Goal: Transaction & Acquisition: Purchase product/service

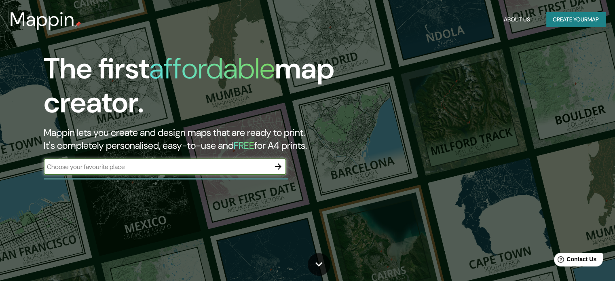
click at [279, 167] on icon "button" at bounding box center [278, 167] width 10 height 10
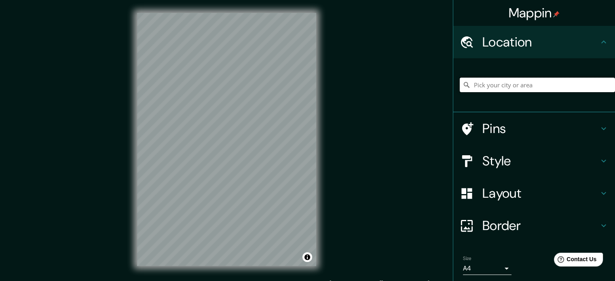
click at [512, 93] on div at bounding box center [537, 85] width 155 height 40
click at [517, 89] on input "Pick your city or area" at bounding box center [537, 85] width 155 height 15
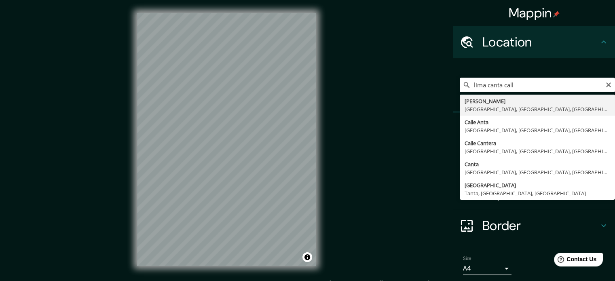
type input "[PERSON_NAME], [GEOGRAPHIC_DATA], [GEOGRAPHIC_DATA], [GEOGRAPHIC_DATA]"
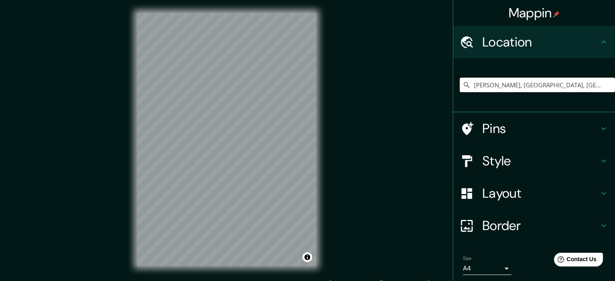
click at [511, 161] on h4 "Style" at bounding box center [540, 161] width 116 height 16
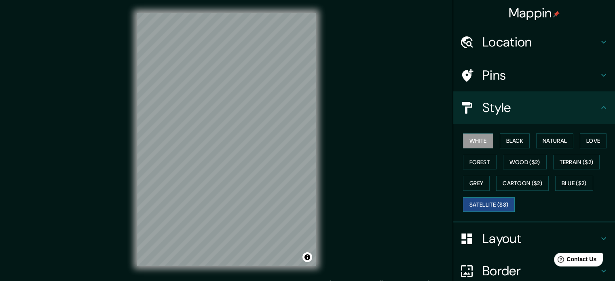
click at [488, 206] on button "Satellite ($3)" at bounding box center [489, 204] width 52 height 15
click at [470, 140] on button "White" at bounding box center [478, 140] width 30 height 15
click at [508, 140] on button "Black" at bounding box center [515, 140] width 30 height 15
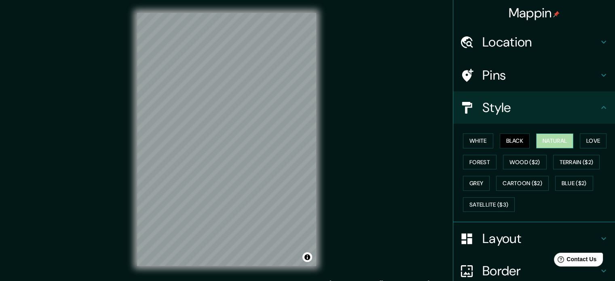
click at [543, 145] on button "Natural" at bounding box center [554, 140] width 37 height 15
click at [590, 136] on button "Love" at bounding box center [593, 140] width 27 height 15
click at [207, 170] on div at bounding box center [208, 171] width 6 height 6
click at [212, 170] on div at bounding box center [211, 171] width 6 height 6
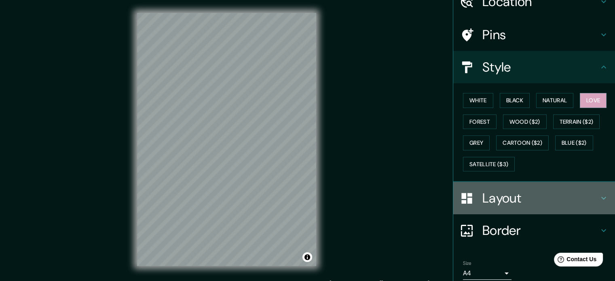
click at [519, 193] on h4 "Layout" at bounding box center [540, 198] width 116 height 16
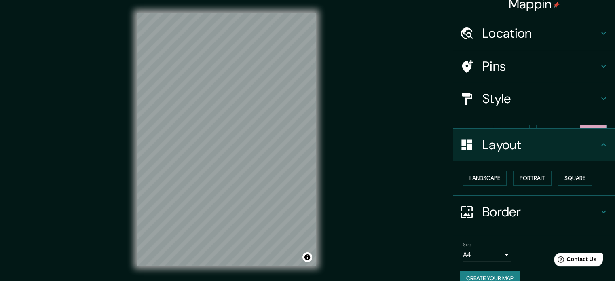
scroll to position [9, 0]
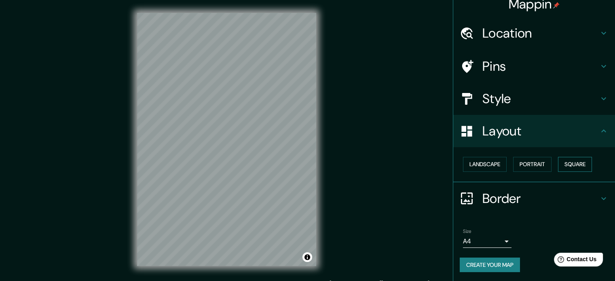
click at [566, 159] on button "Square" at bounding box center [575, 164] width 34 height 15
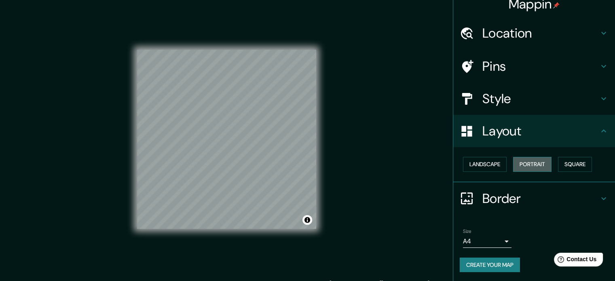
click at [526, 161] on button "Portrait" at bounding box center [532, 164] width 38 height 15
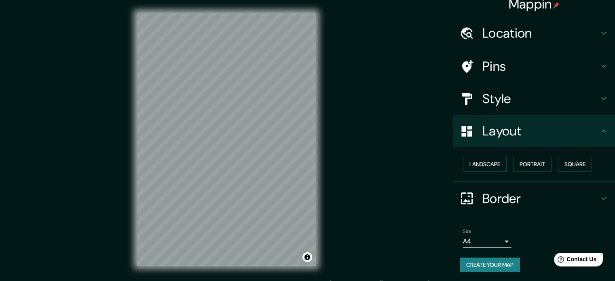
click at [385, 177] on div "Mappin Location [GEOGRAPHIC_DATA] [GEOGRAPHIC_DATA], [GEOGRAPHIC_DATA], [GEOGRA…" at bounding box center [307, 146] width 615 height 292
